Goal: Task Accomplishment & Management: Manage account settings

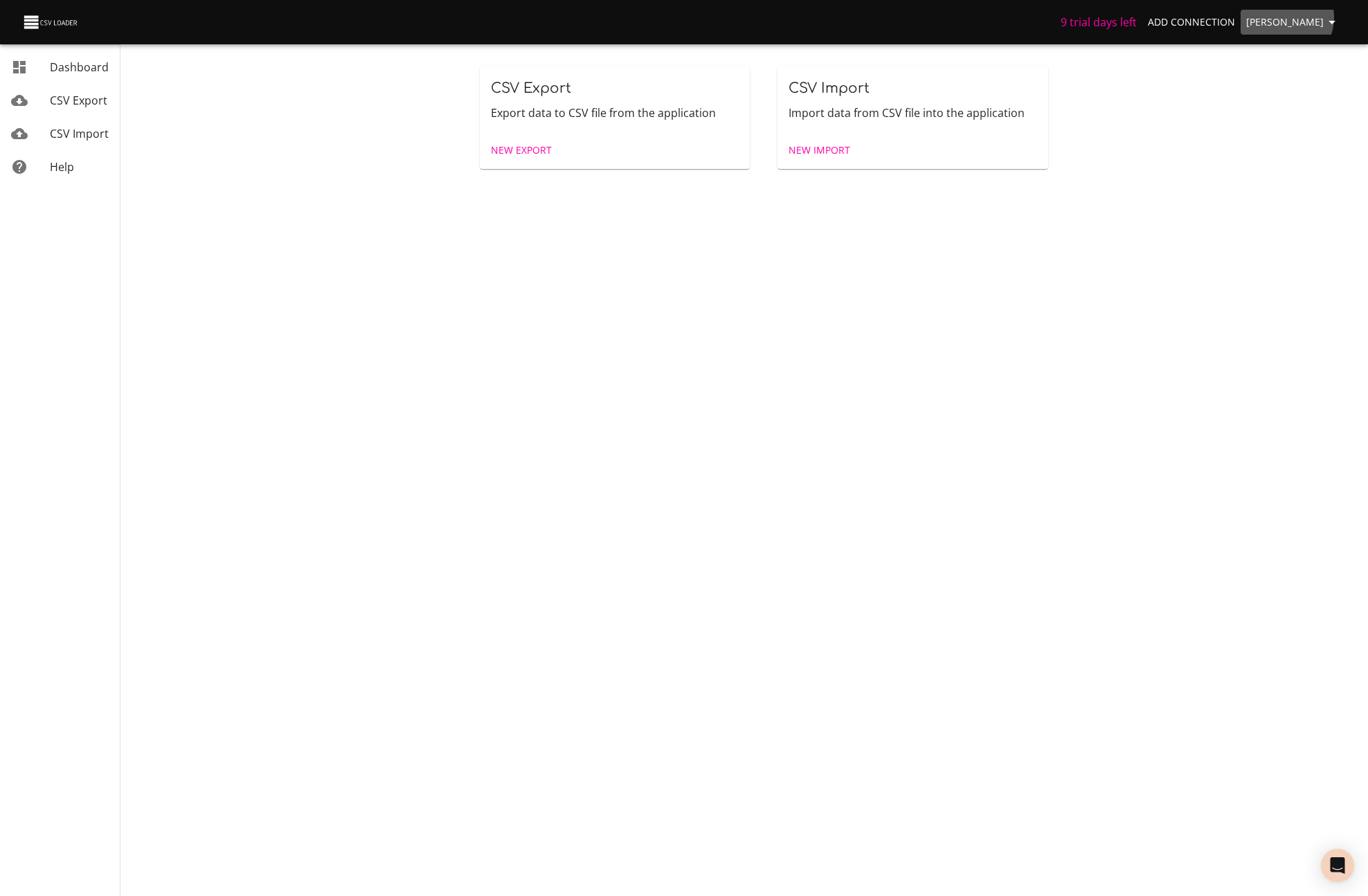
click at [1297, 18] on span "[PERSON_NAME]" at bounding box center [1292, 22] width 94 height 17
click at [1300, 104] on link "Billing" at bounding box center [1303, 102] width 89 height 25
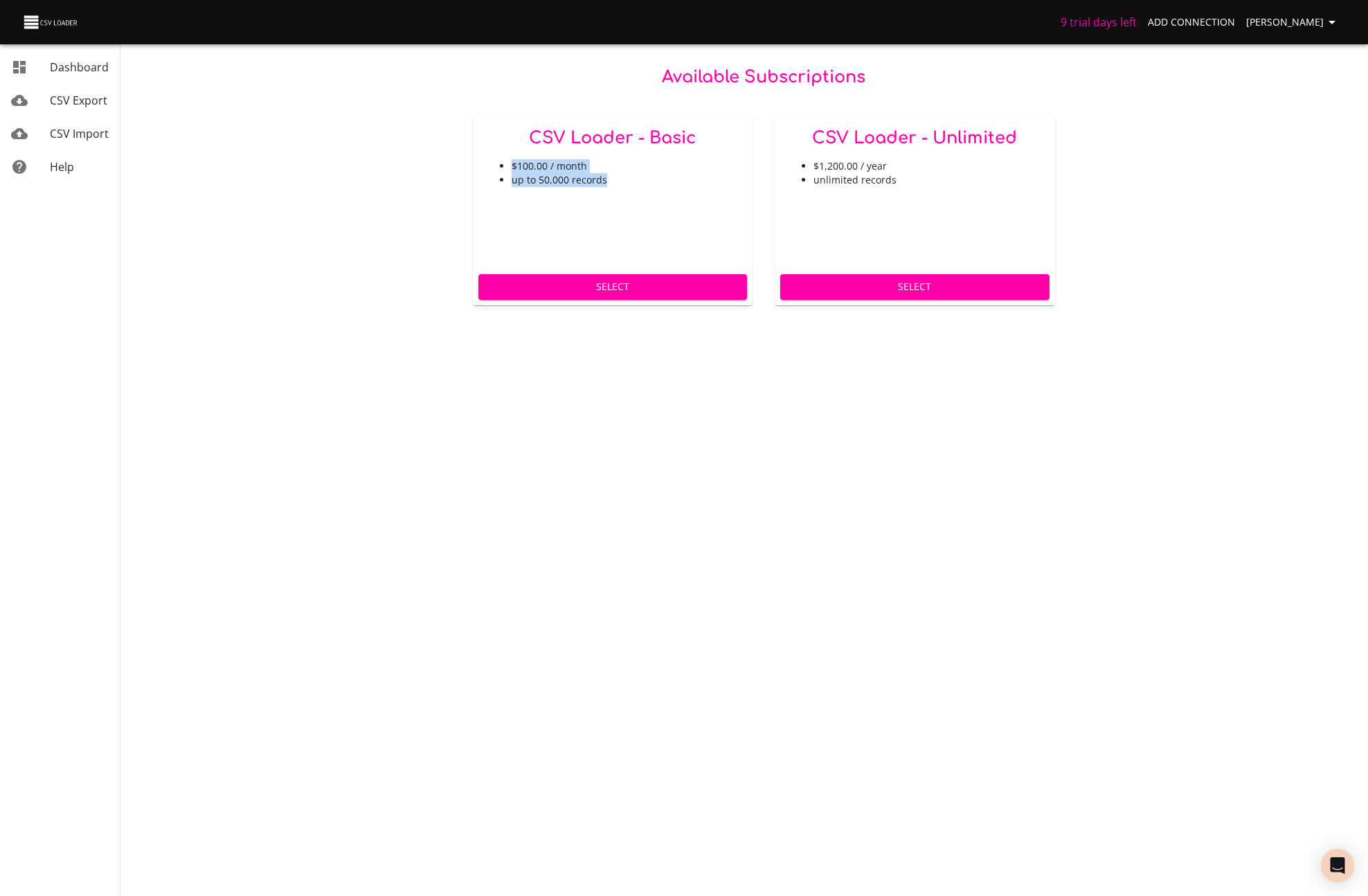
drag, startPoint x: 484, startPoint y: 167, endPoint x: 626, endPoint y: 188, distance: 143.5
click at [626, 188] on div "CSV Loader - Basic $100.00 / month up to 50,000 records" at bounding box center [613, 192] width 281 height 152
click at [645, 186] on li "up to 50,000 records" at bounding box center [627, 179] width 231 height 14
click at [61, 110] on link "CSV Export" at bounding box center [60, 100] width 120 height 33
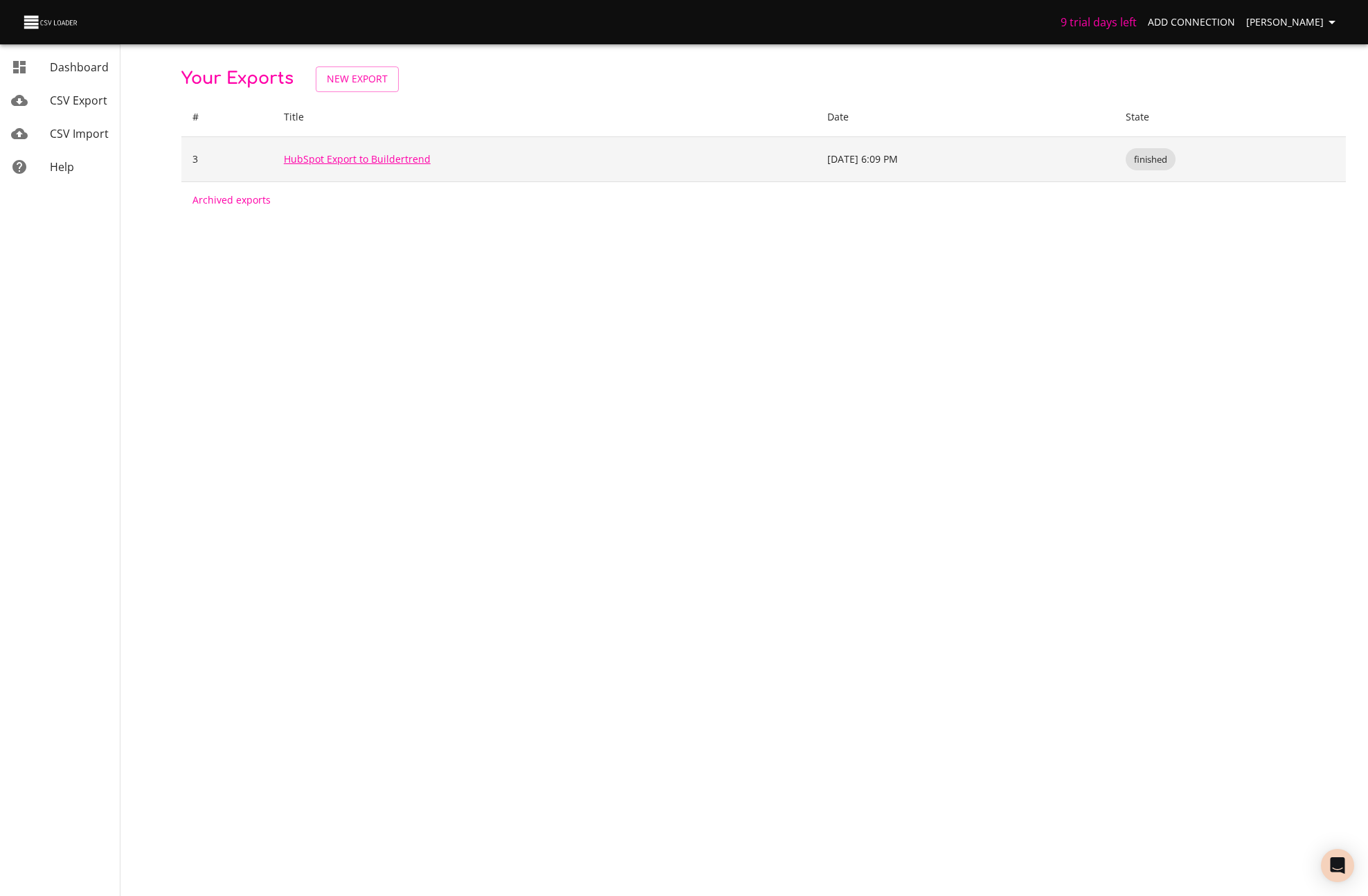
click at [358, 160] on link "HubSpot Export to Buildertrend" at bounding box center [357, 159] width 147 height 13
